Goal: Register for event/course

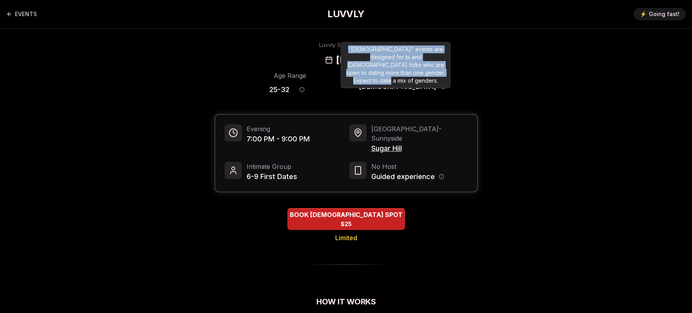
drag, startPoint x: 433, startPoint y: 71, endPoint x: 342, endPoint y: 49, distance: 94.0
click at [342, 49] on div ""[DEMOGRAPHIC_DATA]" events are designed for bi and [DEMOGRAPHIC_DATA] folks wh…" at bounding box center [396, 65] width 110 height 46
copy div ""[DEMOGRAPHIC_DATA]" events are designed for bi and [DEMOGRAPHIC_DATA] folks wh…"
